Goal: Navigation & Orientation: Find specific page/section

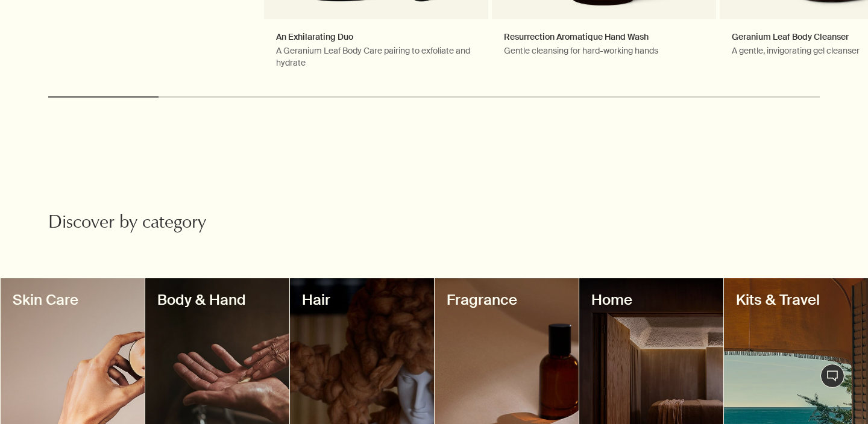
scroll to position [962, 0]
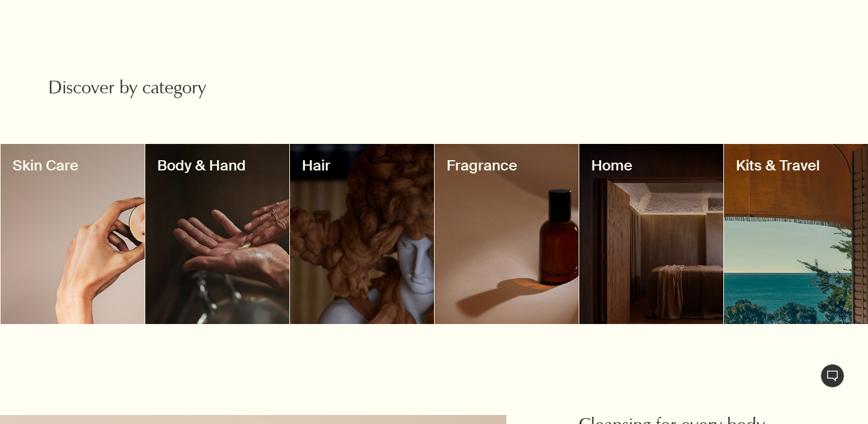
click at [634, 257] on div at bounding box center [651, 234] width 144 height 180
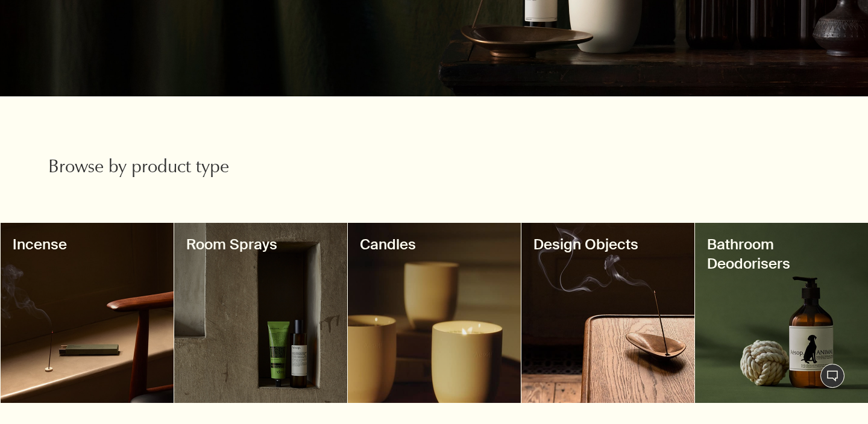
scroll to position [401, 0]
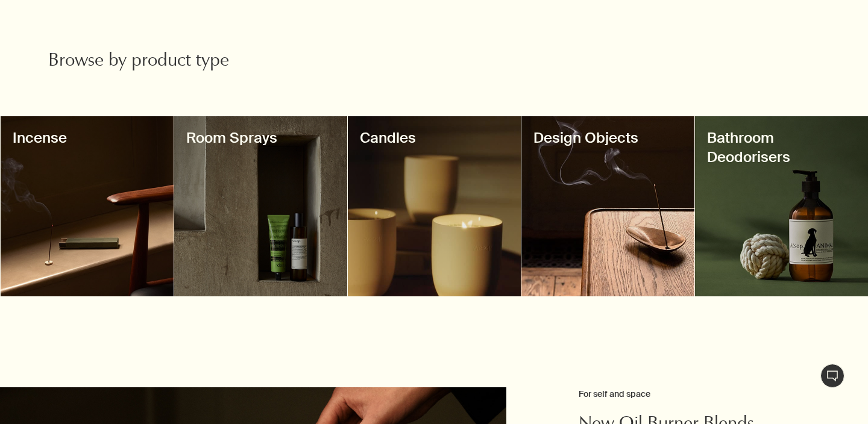
click at [458, 219] on div at bounding box center [434, 206] width 173 height 180
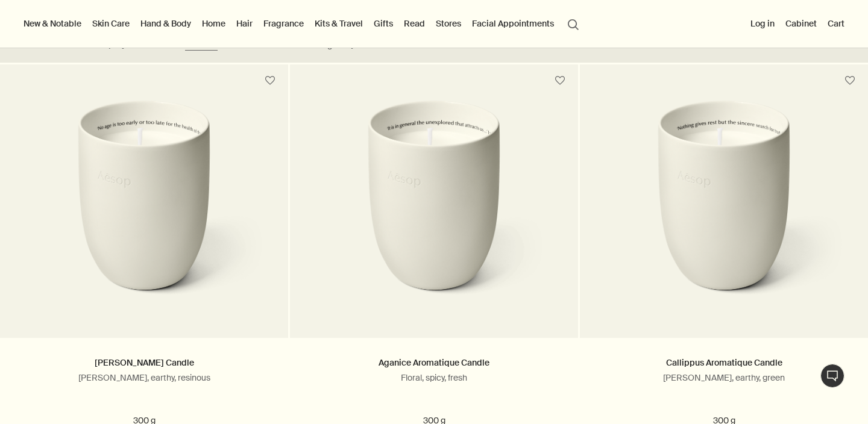
scroll to position [335, 0]
